Goal: Find contact information: Obtain details needed to contact an individual or organization

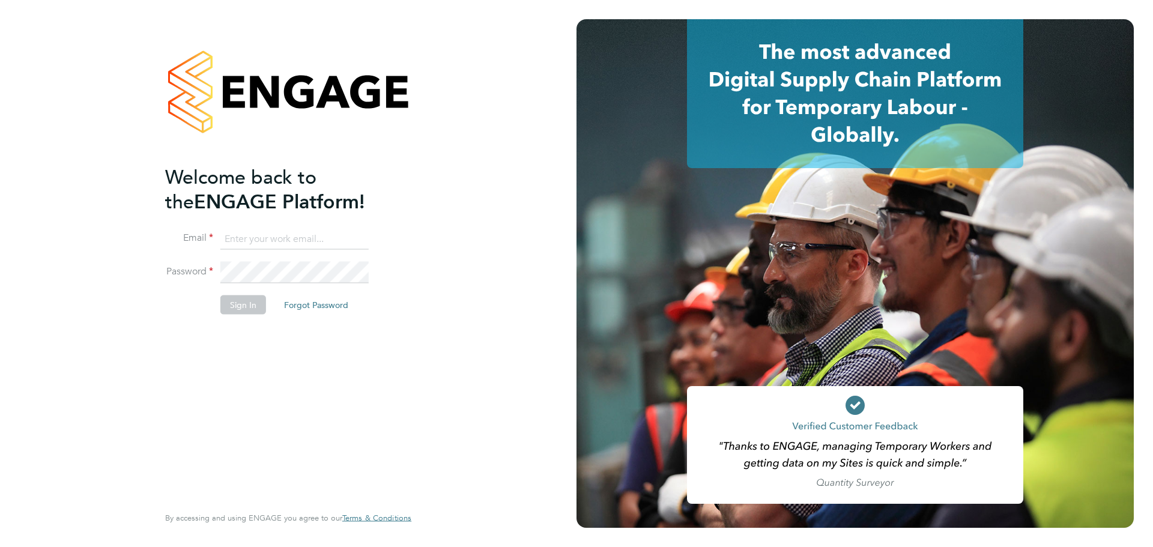
type input "derek.amponsah@uk.g4s.com"
click at [233, 308] on button "Sign In" at bounding box center [243, 304] width 46 height 19
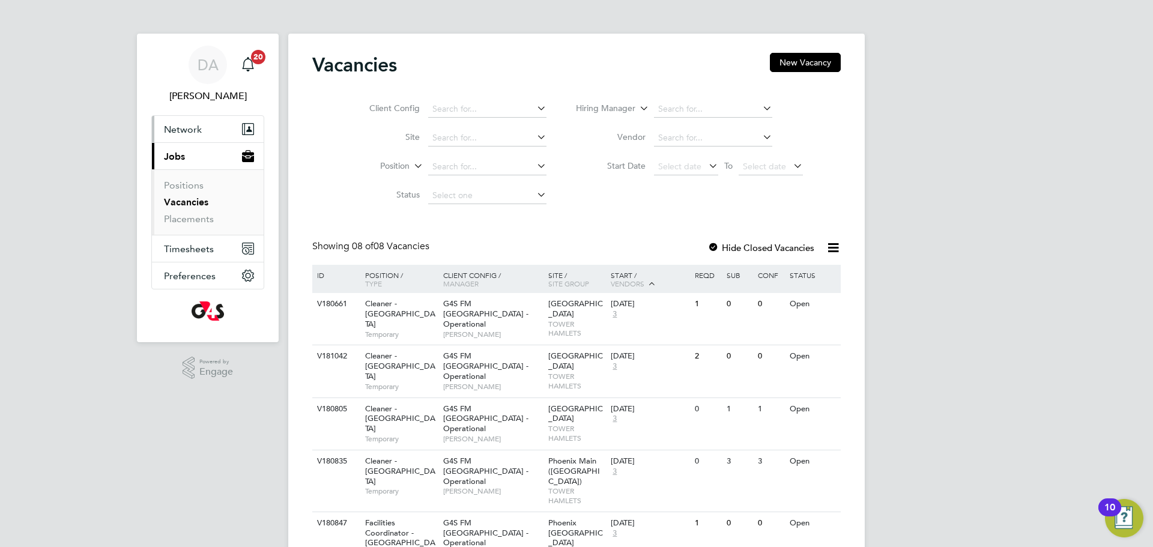
click at [192, 129] on span "Network" at bounding box center [183, 129] width 38 height 11
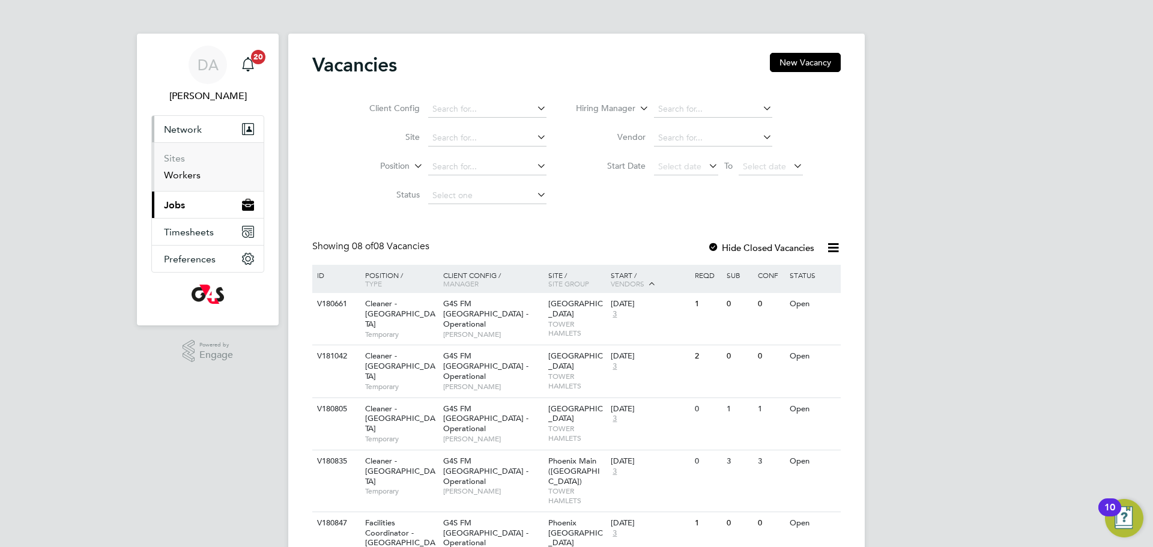
click at [189, 176] on link "Workers" at bounding box center [182, 174] width 37 height 11
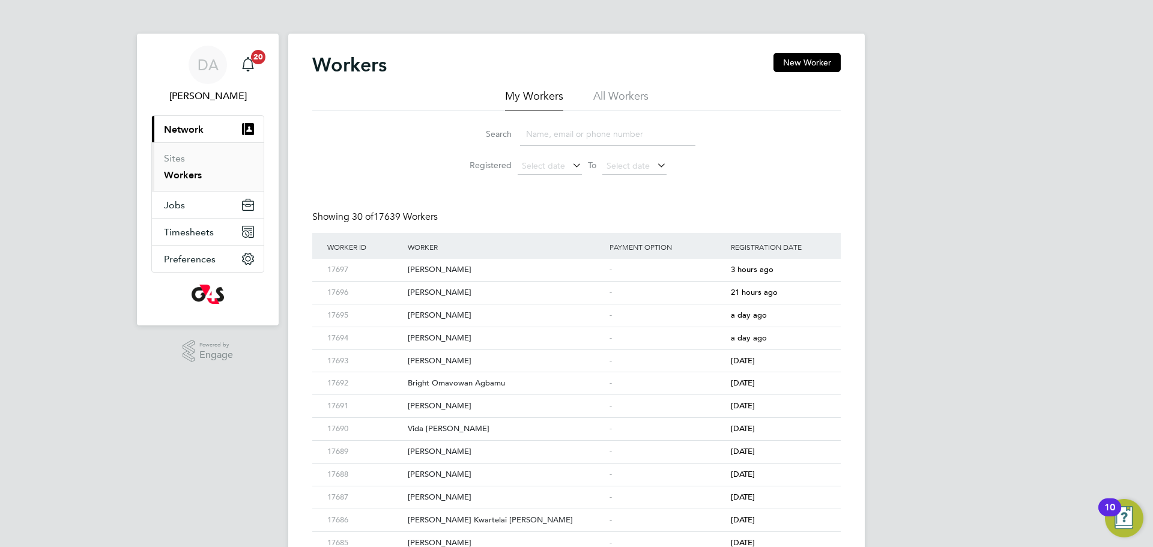
click at [596, 138] on input at bounding box center [607, 134] width 175 height 23
click at [482, 297] on div "Robert Okofor" at bounding box center [506, 293] width 202 height 22
drag, startPoint x: 572, startPoint y: 142, endPoint x: 480, endPoint y: 135, distance: 91.6
click at [480, 135] on div "Search robert" at bounding box center [577, 134] width 238 height 23
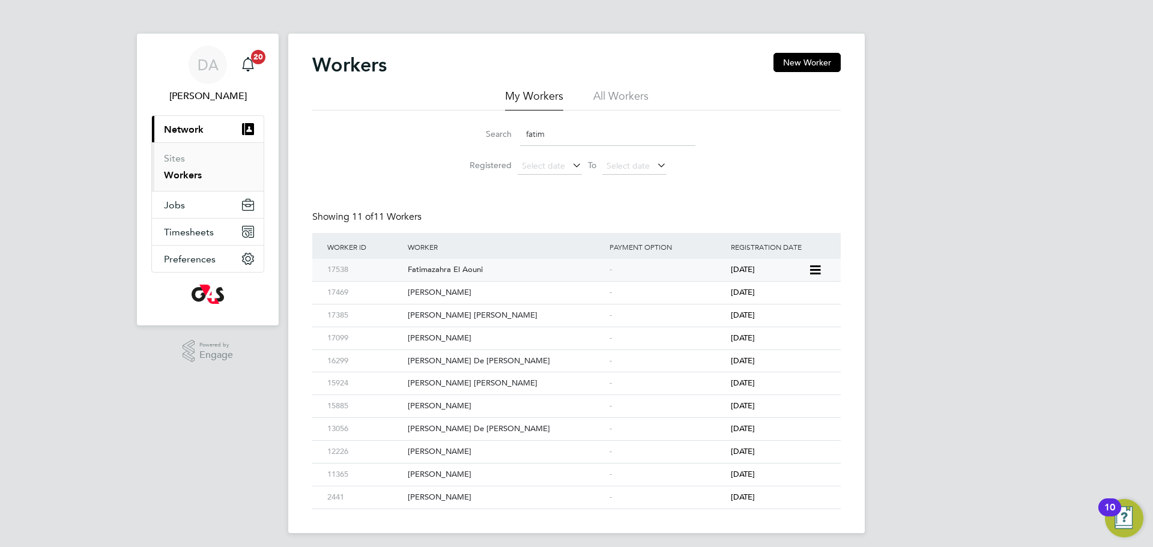
click at [474, 269] on div "Fatimazahra El Aouni" at bounding box center [506, 270] width 202 height 22
drag, startPoint x: 558, startPoint y: 132, endPoint x: 503, endPoint y: 129, distance: 55.3
click at [503, 129] on div "Search fatim" at bounding box center [577, 134] width 238 height 23
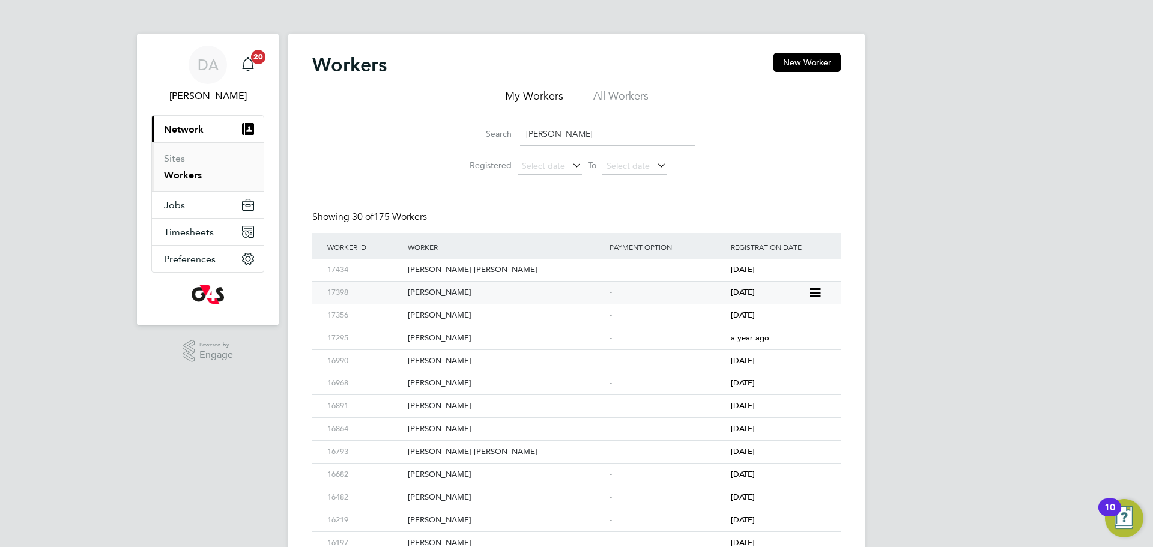
type input "robert"
click at [486, 295] on div "Robert Okofor" at bounding box center [506, 293] width 202 height 22
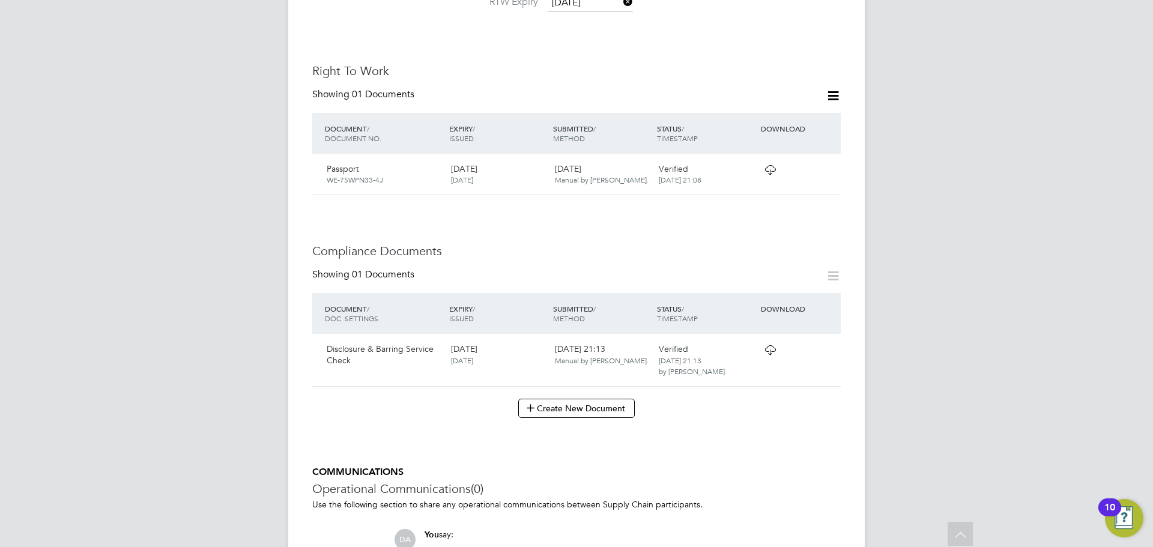
scroll to position [435, 0]
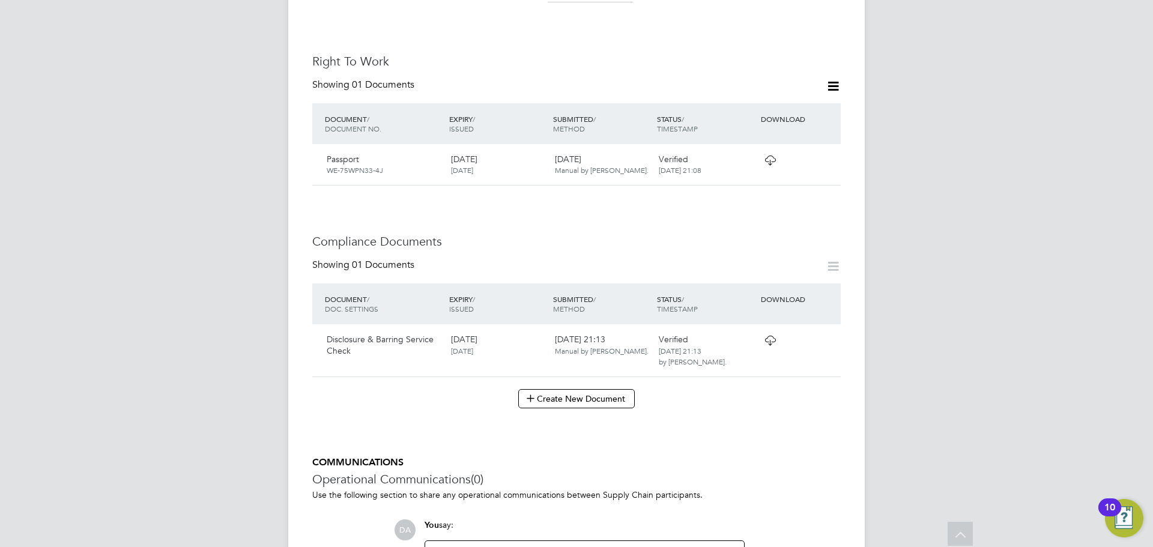
click at [772, 336] on icon at bounding box center [770, 341] width 15 height 10
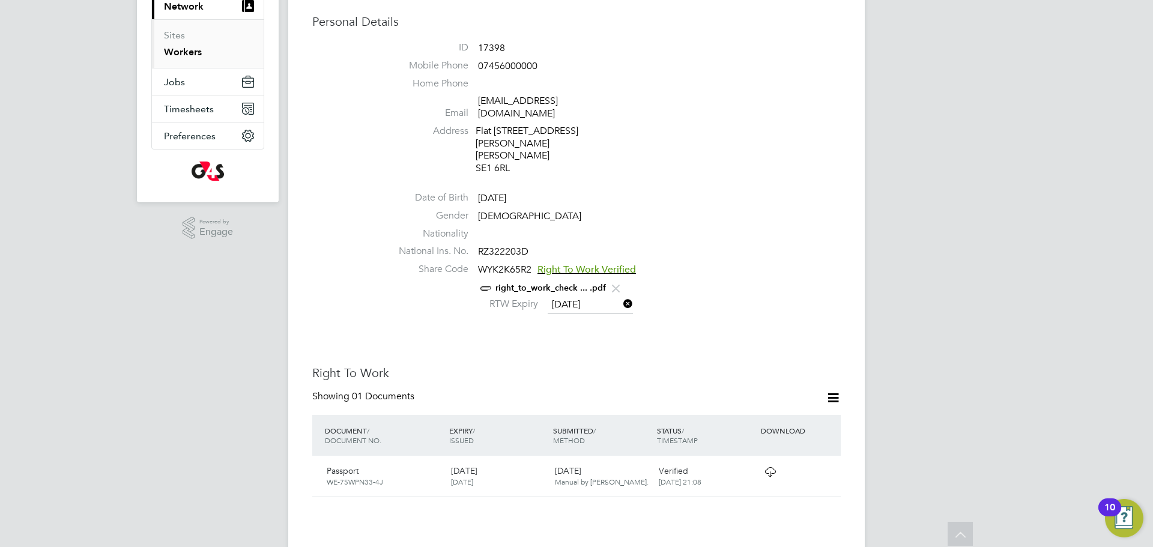
scroll to position [0, 0]
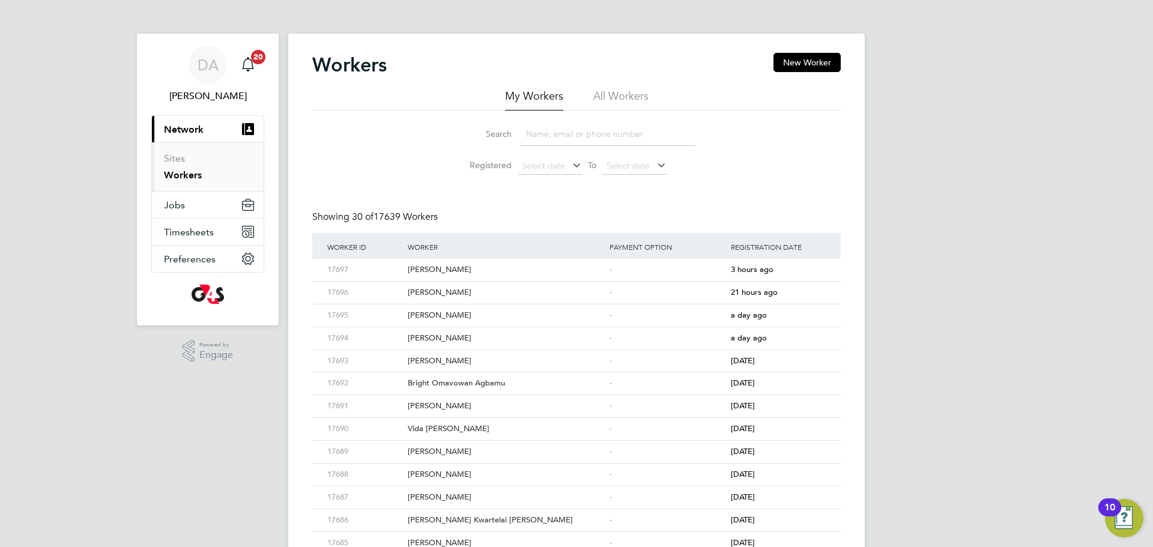
click at [572, 131] on input at bounding box center [607, 134] width 175 height 23
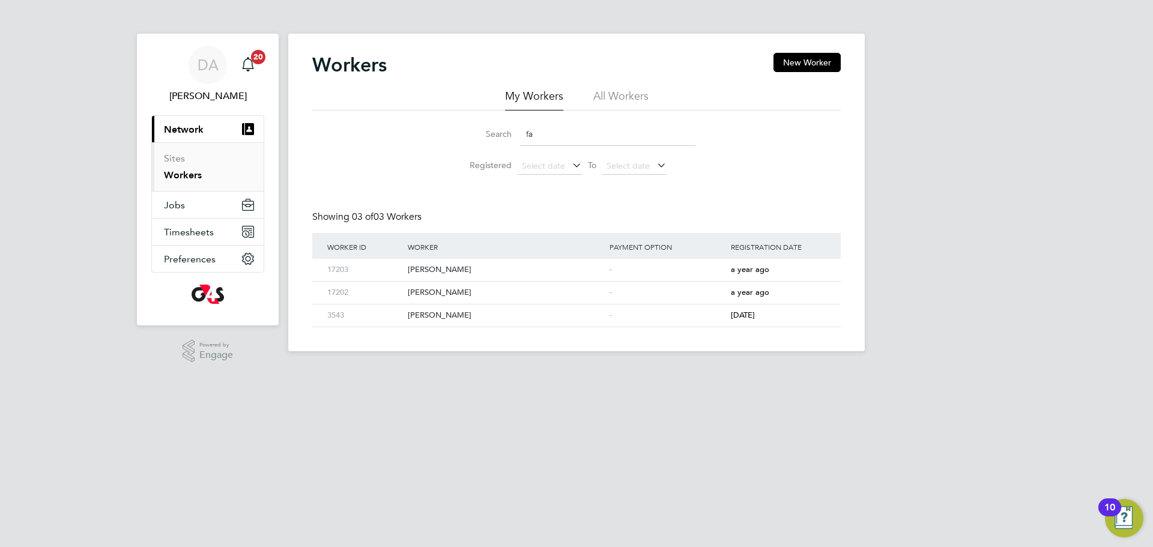
type input "f"
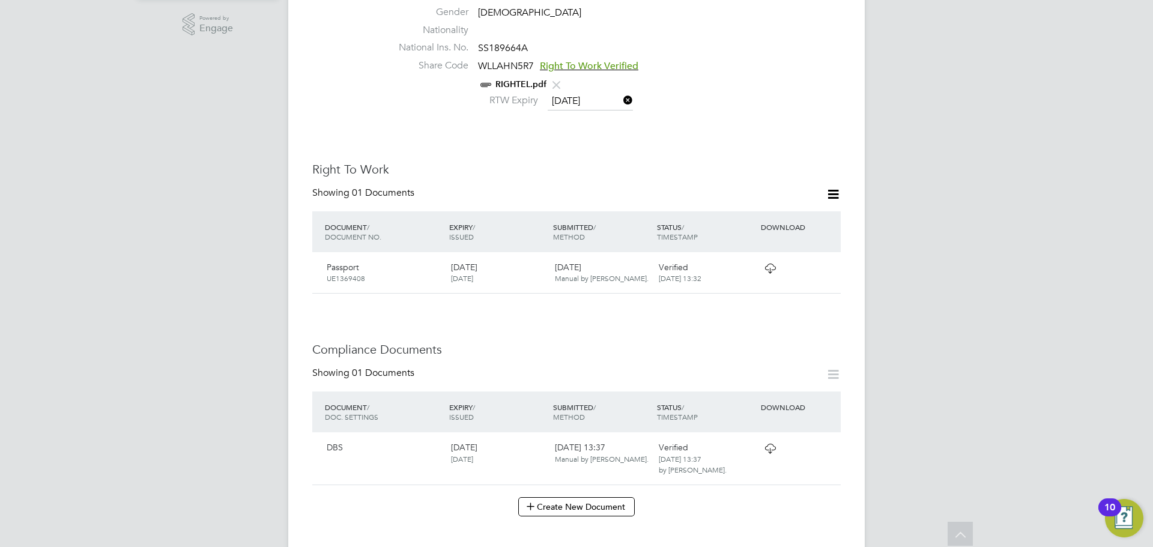
scroll to position [366, 0]
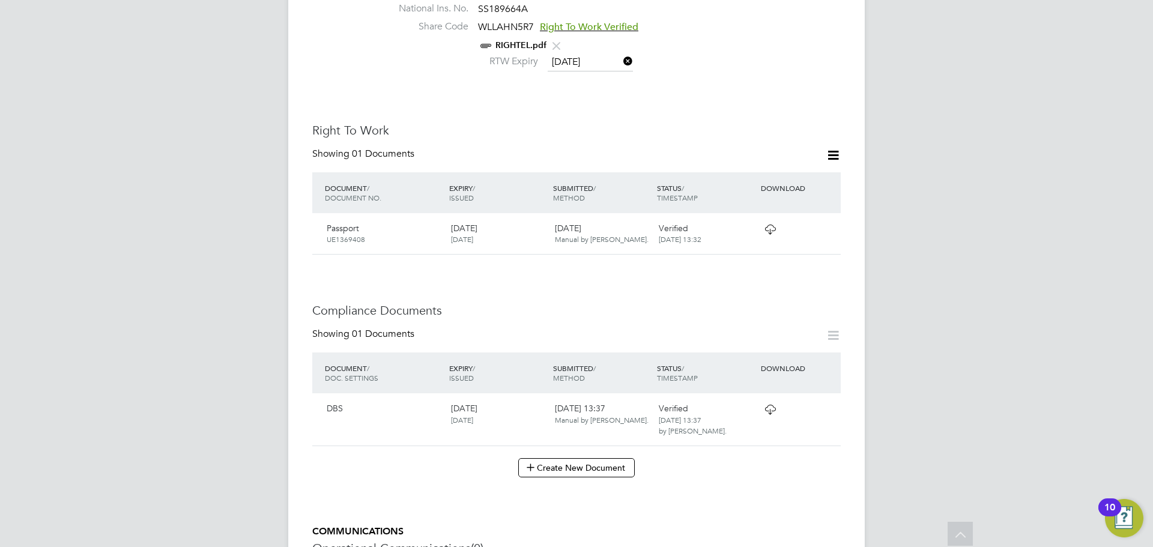
click at [774, 405] on icon at bounding box center [770, 410] width 15 height 10
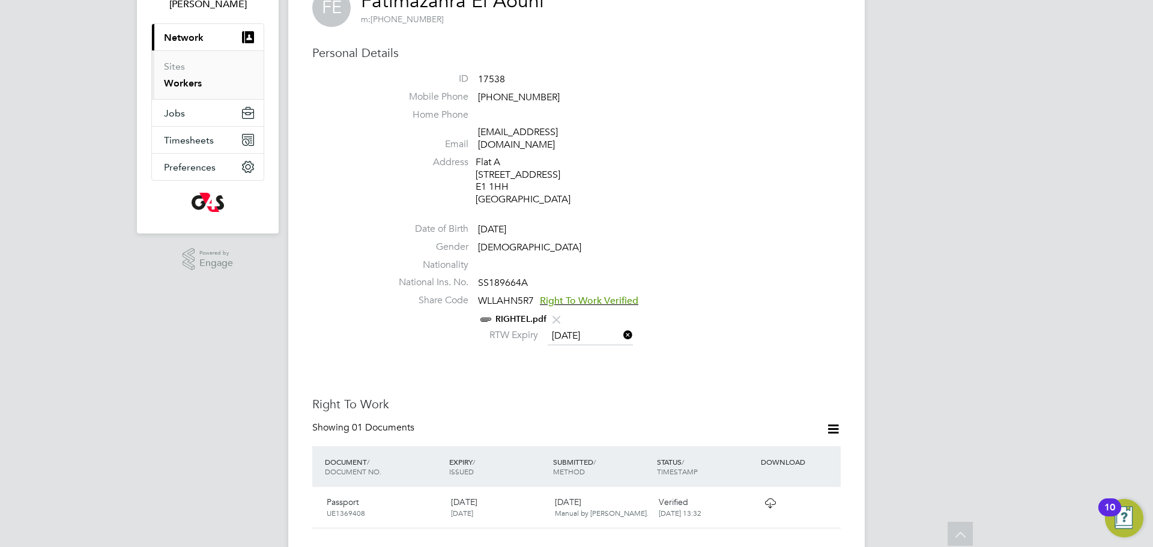
scroll to position [0, 0]
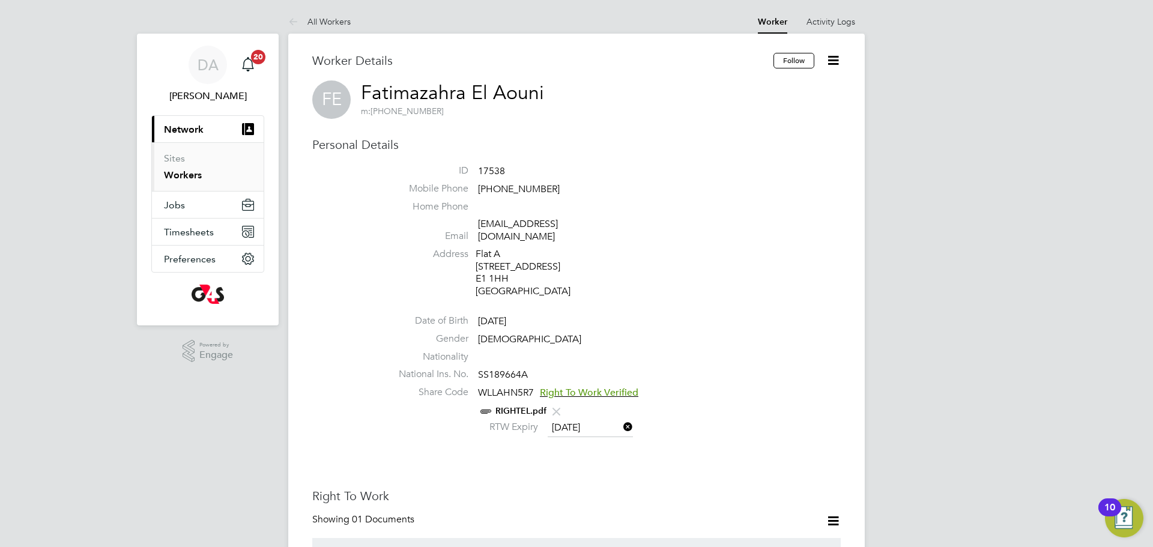
drag, startPoint x: 547, startPoint y: 89, endPoint x: 362, endPoint y: 88, distance: 185.6
click at [362, 88] on div "FE Fatimazahra El Aouni m: [PHONE_NUMBER]" at bounding box center [576, 99] width 528 height 38
copy h2 "Fatimazahra El Aouni m: [PHONE_NUMBER]"
drag, startPoint x: 482, startPoint y: 95, endPoint x: 360, endPoint y: 89, distance: 121.5
click at [360, 89] on div "RO [PERSON_NAME] m: 07456000000" at bounding box center [576, 99] width 528 height 38
